Goal: Task Accomplishment & Management: Use online tool/utility

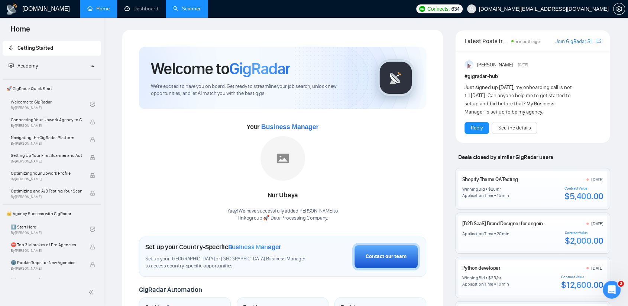
drag, startPoint x: 193, startPoint y: 20, endPoint x: 196, endPoint y: 16, distance: 4.8
click at [193, 20] on div "GigRadar.io Home Dashboard Scanner Connects: 634 olga.kokhan.work@gmail.com Wel…" at bounding box center [366, 291] width 524 height 582
click at [196, 12] on link "Scanner" at bounding box center [186, 9] width 27 height 6
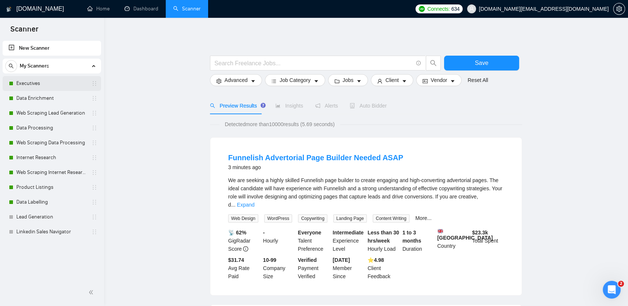
click at [42, 84] on link "Executives" at bounding box center [51, 83] width 71 height 15
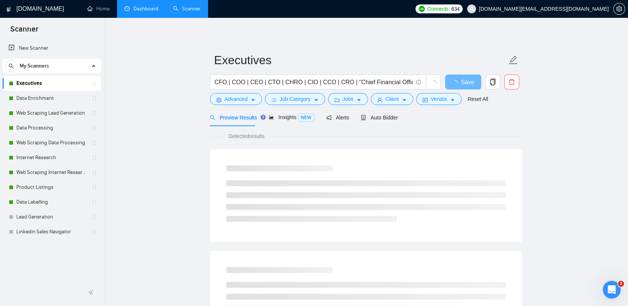
click at [144, 7] on link "Dashboard" at bounding box center [141, 9] width 34 height 6
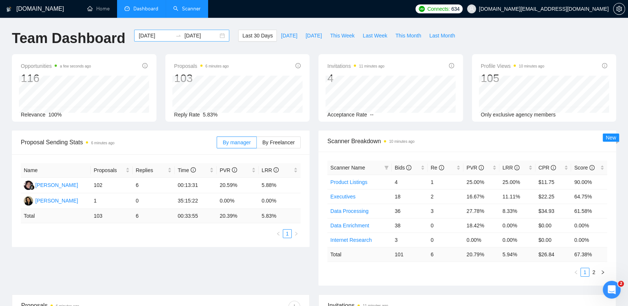
click at [168, 39] on div "2025-08-20 2025-09-19" at bounding box center [181, 36] width 95 height 12
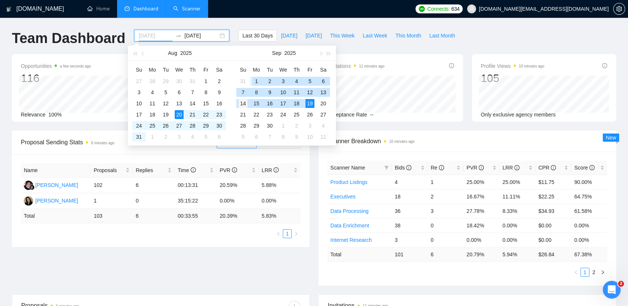
type input "2025-09-14"
click at [243, 102] on div "14" at bounding box center [242, 103] width 9 height 9
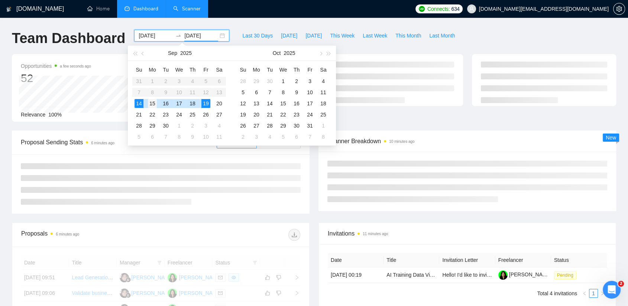
type input "2025-09-15"
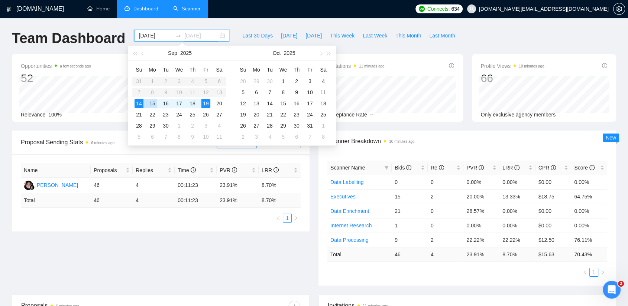
click at [155, 101] on div "15" at bounding box center [152, 103] width 9 height 9
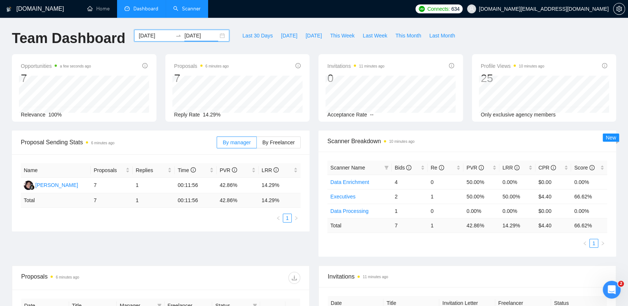
click at [215, 34] on div "2025-09-14 2025-09-15" at bounding box center [181, 36] width 95 height 12
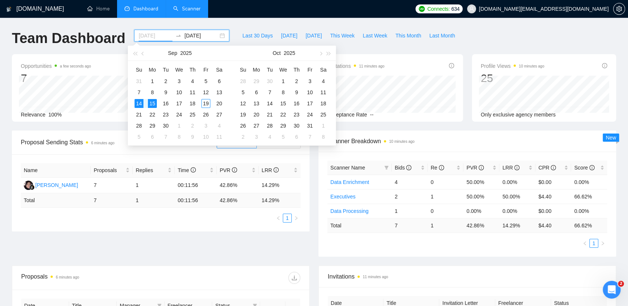
type input "2025-09-15"
click at [152, 103] on div "15" at bounding box center [152, 103] width 9 height 9
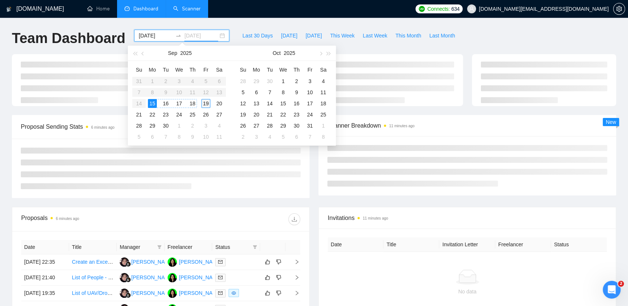
type input "2025-09-19"
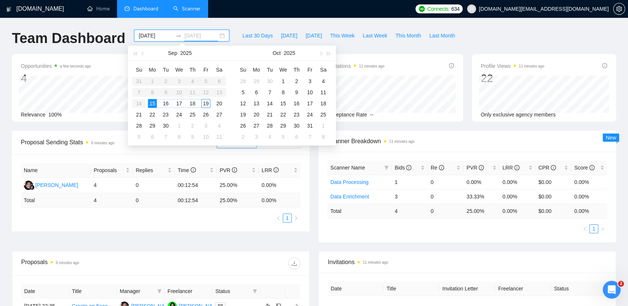
click at [208, 104] on div "19" at bounding box center [205, 103] width 9 height 9
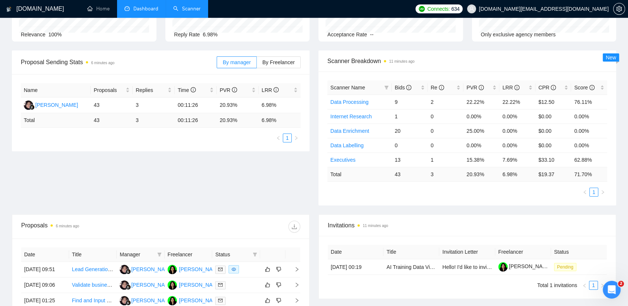
scroll to position [82, 0]
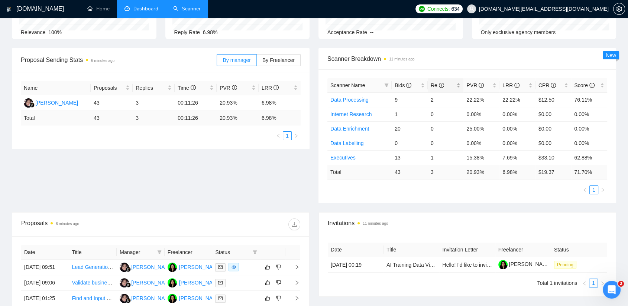
click at [432, 83] on span "Re" at bounding box center [437, 85] width 13 height 6
click at [259, 190] on div "Proposal Sending Stats 6 minutes ago By manager By Freelancer Name Proposals Re…" at bounding box center [313, 130] width 613 height 164
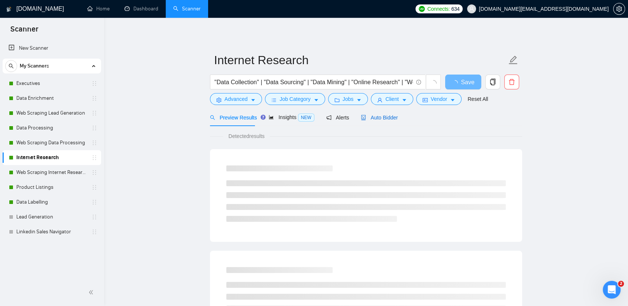
click at [384, 116] on span "Auto Bidder" at bounding box center [379, 118] width 37 height 6
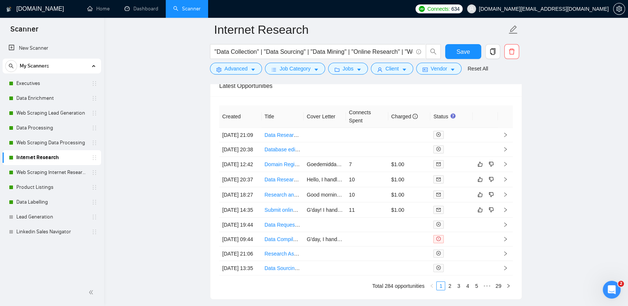
scroll to position [1857, 0]
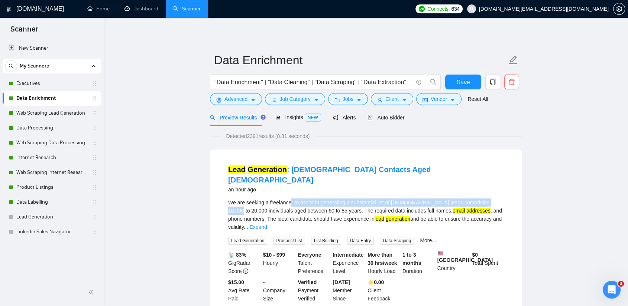
drag, startPoint x: 288, startPoint y: 192, endPoint x: 488, endPoint y: 191, distance: 200.2
click at [488, 199] on div "We are seeking a freelancer to assist in generating a substantial list of Canad…" at bounding box center [366, 215] width 276 height 33
click at [267, 199] on div "We are seeking a freelancer to assist in generating a substantial list of Canad…" at bounding box center [366, 215] width 276 height 33
click at [287, 199] on div "We are seeking a freelancer to assist in generating a substantial list of Canad…" at bounding box center [366, 215] width 276 height 33
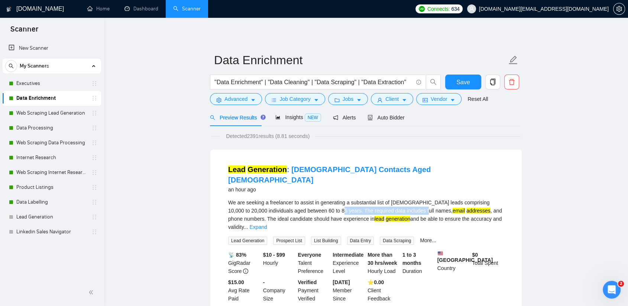
drag, startPoint x: 334, startPoint y: 199, endPoint x: 409, endPoint y: 200, distance: 75.4
click at [409, 200] on div "We are seeking a freelancer to assist in generating a substantial list of Canad…" at bounding box center [366, 215] width 276 height 33
click at [267, 224] on link "Expand" at bounding box center [257, 227] width 17 height 6
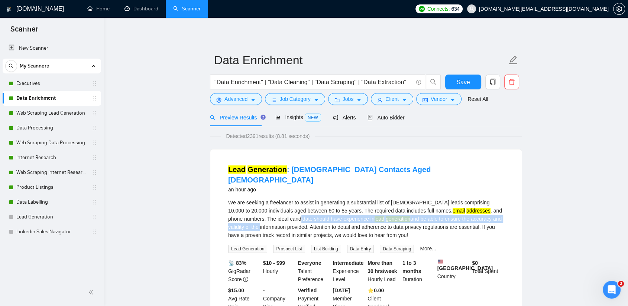
drag, startPoint x: 262, startPoint y: 209, endPoint x: 501, endPoint y: 211, distance: 239.2
click at [501, 211] on div "We are seeking a freelancer to assist in generating a substantial list of Canad…" at bounding box center [366, 219] width 276 height 41
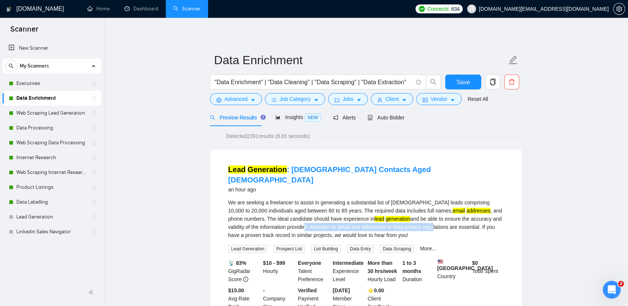
drag, startPoint x: 271, startPoint y: 215, endPoint x: 402, endPoint y: 216, distance: 131.1
click at [402, 216] on div "We are seeking a freelancer to assist in generating a substantial list of Canad…" at bounding box center [366, 219] width 276 height 41
click at [385, 115] on span "Auto Bidder" at bounding box center [385, 118] width 37 height 6
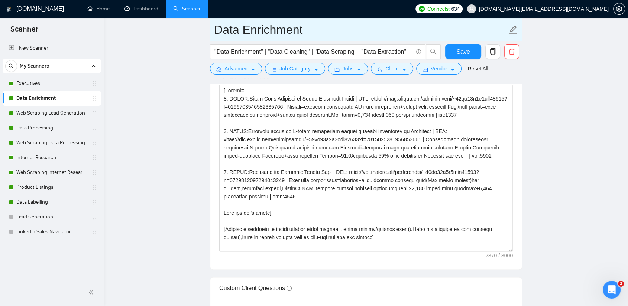
scroll to position [884, 0]
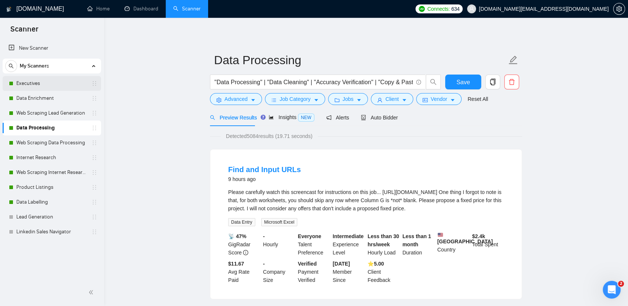
click at [39, 84] on link "Executives" at bounding box center [51, 83] width 71 height 15
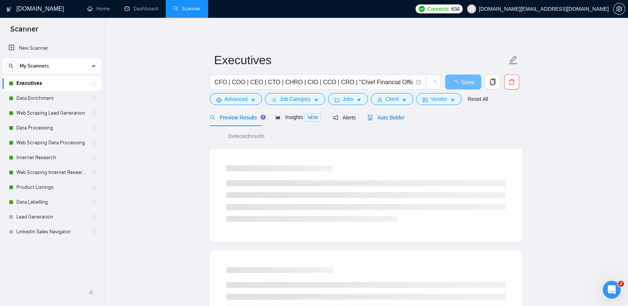
click at [380, 115] on span "Auto Bidder" at bounding box center [385, 118] width 37 height 6
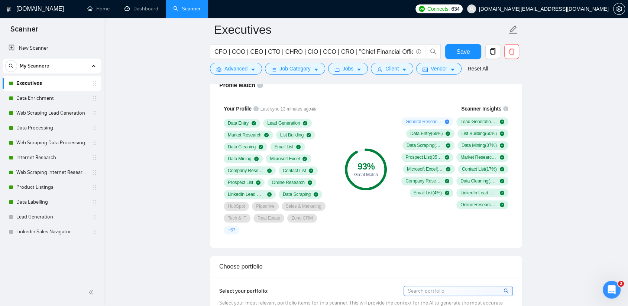
scroll to position [495, 0]
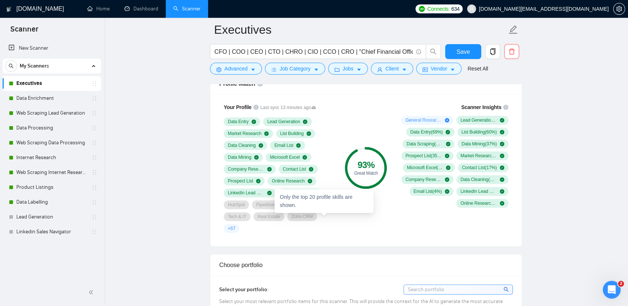
click at [235, 226] on span "+ 67" at bounding box center [231, 229] width 7 height 6
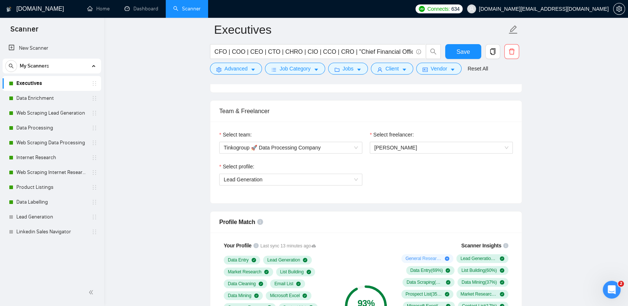
scroll to position [330, 0]
